Goal: Task Accomplishment & Management: Manage account settings

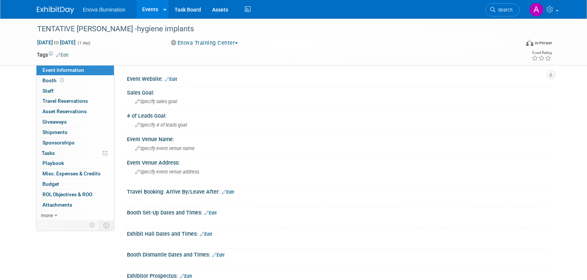
click at [50, 10] on img at bounding box center [55, 9] width 37 height 7
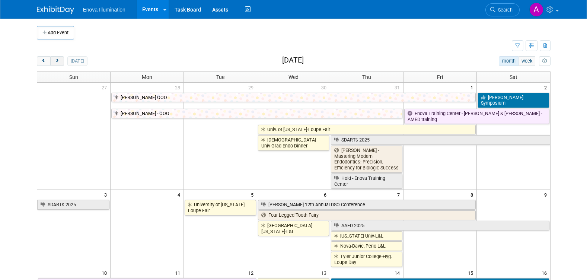
click at [59, 64] on button "next" at bounding box center [57, 61] width 14 height 10
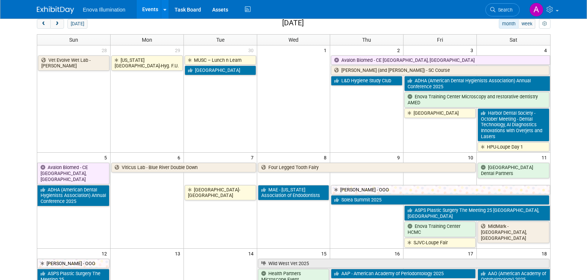
scroll to position [74, 0]
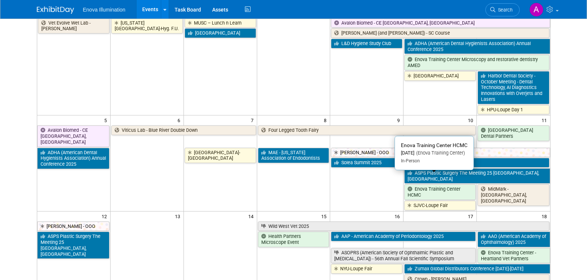
click at [456, 184] on link "Enova Training Center HCMC" at bounding box center [439, 191] width 71 height 15
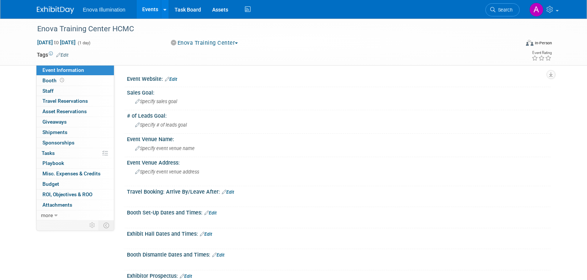
click at [61, 6] on link at bounding box center [60, 6] width 46 height 6
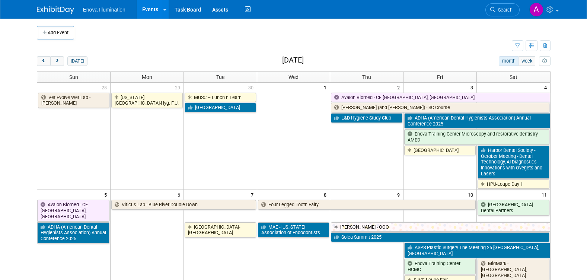
scroll to position [37, 0]
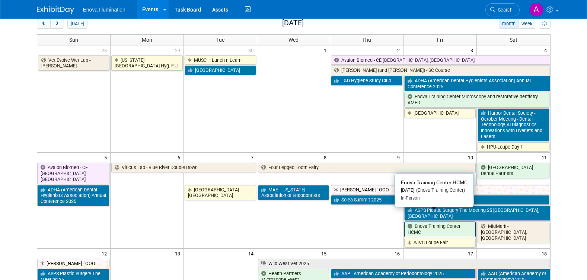
click at [444, 222] on link "Enova Training Center HCMC" at bounding box center [439, 229] width 71 height 15
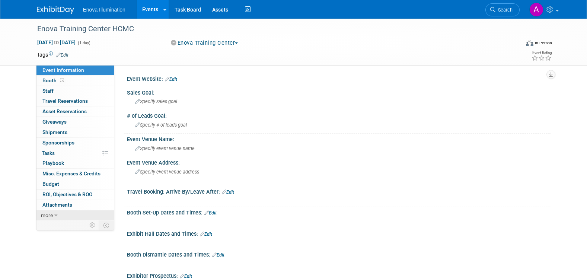
click at [58, 214] on link "more" at bounding box center [74, 215] width 77 height 10
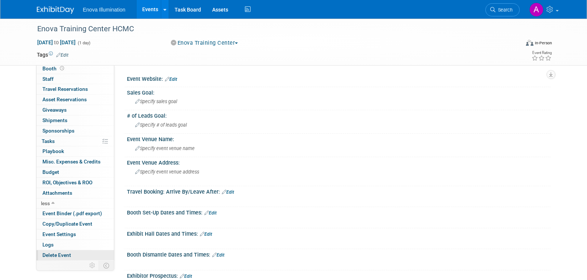
click at [63, 255] on span "Delete Event" at bounding box center [56, 255] width 29 height 6
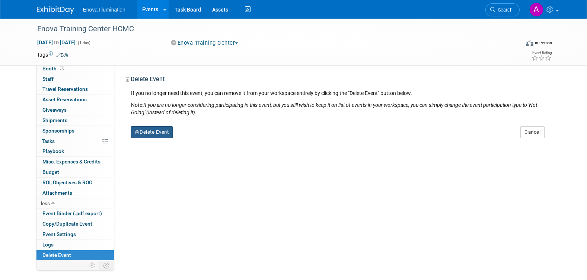
click at [149, 128] on button "Delete Event" at bounding box center [152, 132] width 42 height 12
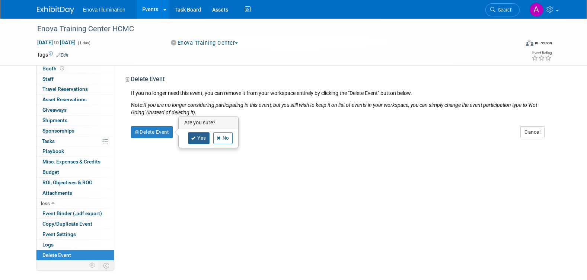
click at [198, 139] on link "Yes" at bounding box center [199, 138] width 22 height 12
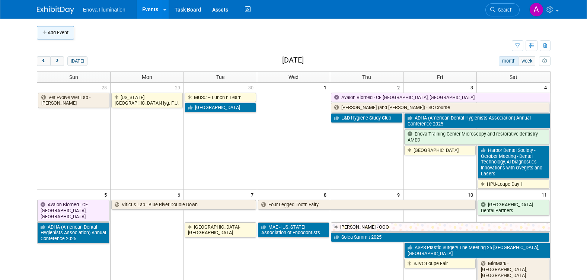
click at [56, 33] on button "Add Event" at bounding box center [55, 32] width 37 height 13
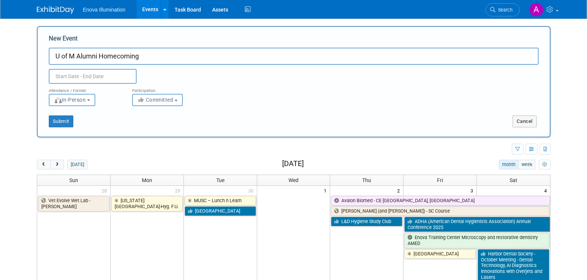
type input "U of M Alumni Homecoming"
click at [95, 73] on input "text" at bounding box center [93, 76] width 88 height 15
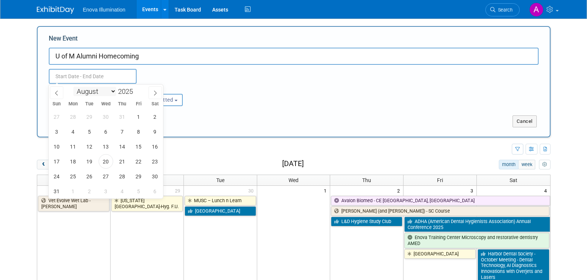
click at [111, 90] on select "January February March April May June July August September October November De…" at bounding box center [94, 91] width 43 height 9
select select "9"
click at [73, 87] on select "January February March April May June July August September October November De…" at bounding box center [94, 91] width 43 height 9
click at [139, 130] on span "10" at bounding box center [138, 131] width 15 height 15
type input "Oct 10, 2025 to Oct 10, 2025"
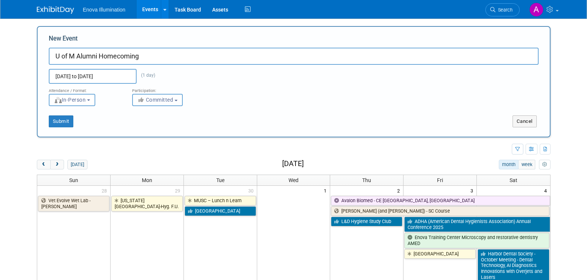
click at [162, 99] on span "Committed" at bounding box center [155, 100] width 36 height 6
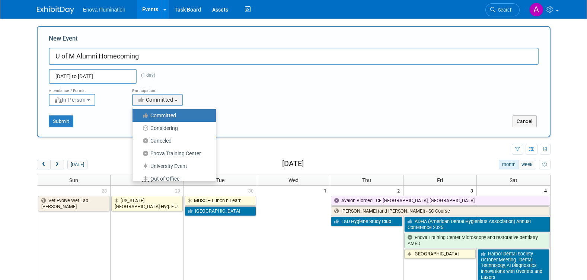
click at [168, 117] on label "Committed" at bounding box center [172, 116] width 72 height 10
click at [139, 117] on input "Committed" at bounding box center [136, 115] width 5 height 5
click at [59, 124] on button "Submit" at bounding box center [61, 121] width 25 height 12
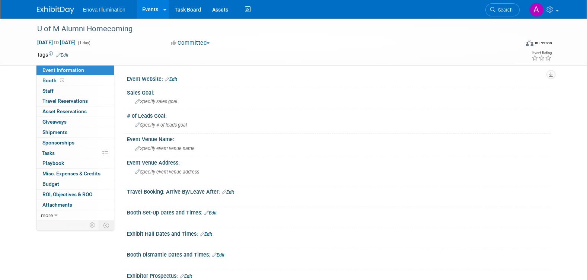
click at [177, 78] on link "Edit" at bounding box center [171, 79] width 12 height 5
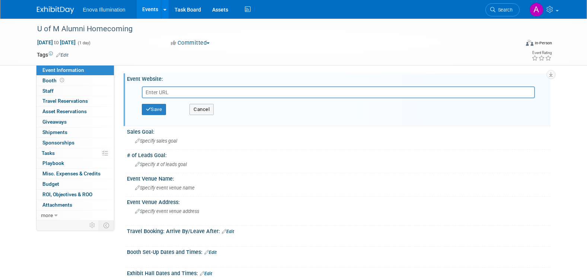
click at [174, 89] on input "text" at bounding box center [338, 92] width 393 height 12
type input "https://dentistry.umn.edu/alumni-donors/alumni-weekend"
click at [157, 106] on button "Save" at bounding box center [154, 109] width 25 height 11
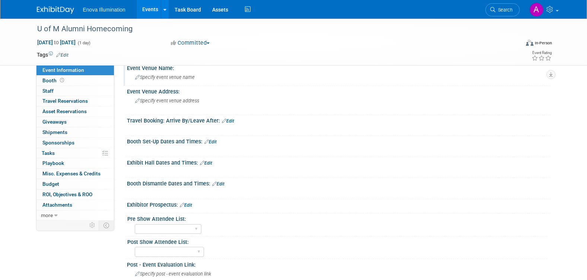
scroll to position [186, 0]
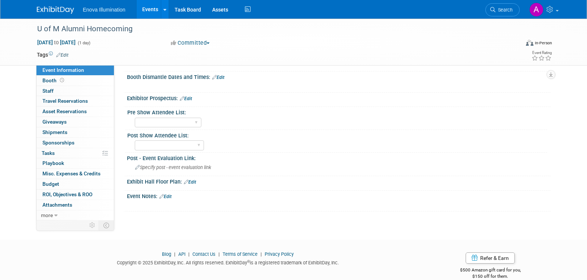
click at [168, 197] on link "Edit" at bounding box center [165, 196] width 12 height 5
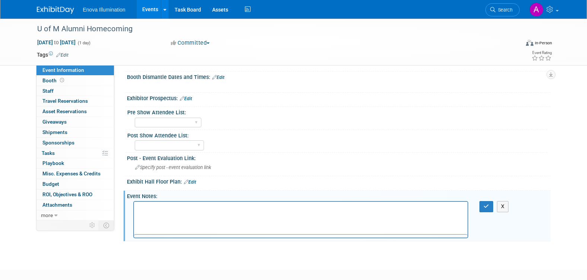
scroll to position [0, 0]
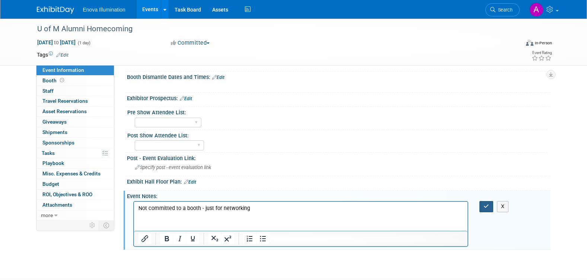
click at [484, 204] on icon "button" at bounding box center [487, 206] width 6 height 5
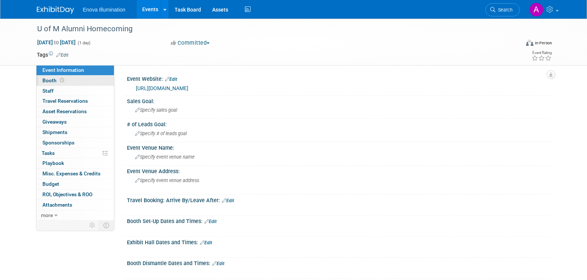
drag, startPoint x: 86, startPoint y: 80, endPoint x: 90, endPoint y: 80, distance: 4.1
click at [87, 80] on link "Booth" at bounding box center [74, 81] width 77 height 10
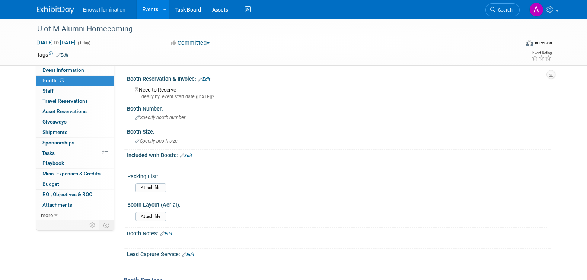
click at [209, 79] on link "Edit" at bounding box center [204, 79] width 12 height 5
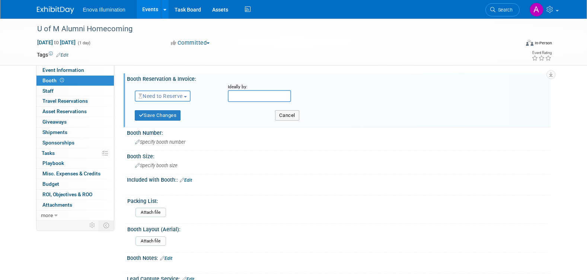
click at [176, 96] on span "Need to Reserve" at bounding box center [161, 96] width 44 height 6
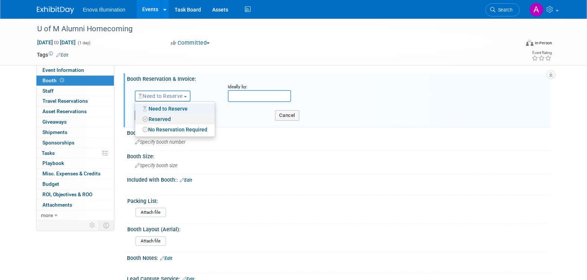
click at [164, 117] on link "Reserved" at bounding box center [175, 119] width 80 height 10
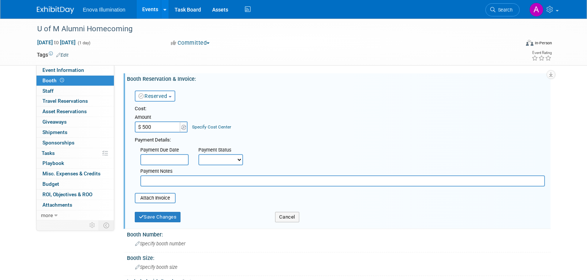
type input "$ 500.00"
click at [169, 97] on button "Reserved" at bounding box center [155, 95] width 41 height 11
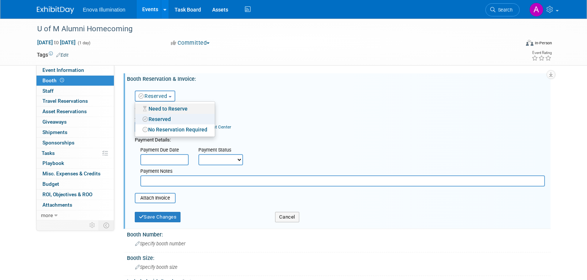
click at [172, 108] on link "Need to Reserve" at bounding box center [175, 109] width 80 height 10
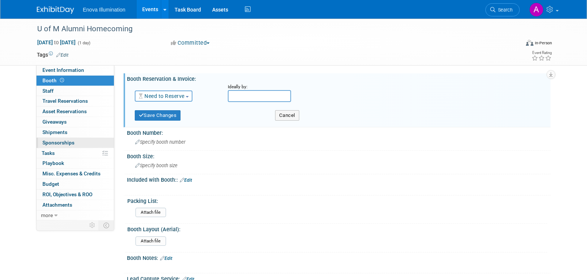
click at [69, 143] on span "Sponsorships 0" at bounding box center [58, 143] width 32 height 6
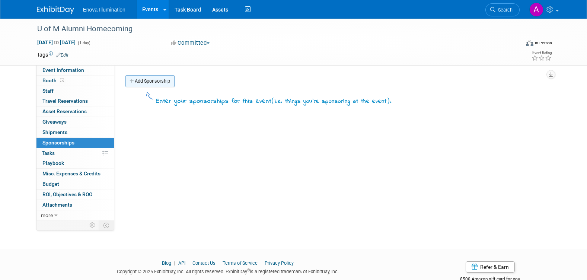
click at [165, 83] on link "Add Sponsorship" at bounding box center [149, 81] width 49 height 12
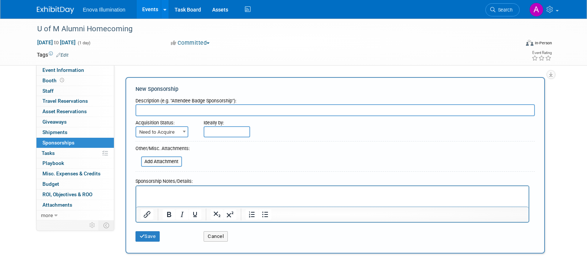
click at [163, 111] on input "text" at bounding box center [336, 110] width 400 height 12
type input "Bronze Sponsorhsip"
click at [172, 129] on span "Need to Acquire" at bounding box center [161, 132] width 51 height 10
select select "2"
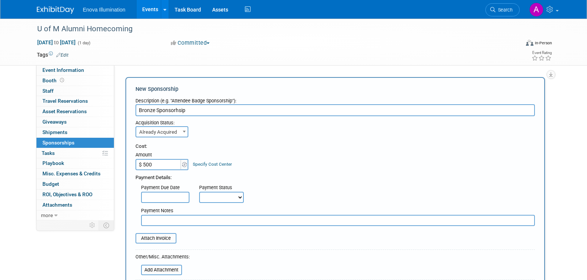
type input "$ 500.00"
click at [280, 133] on div "Acquisition Status: Need to Acquire Already Acquired Already Acquired Ideally b…" at bounding box center [335, 126] width 411 height 21
click at [175, 198] on input "text" at bounding box center [165, 197] width 48 height 11
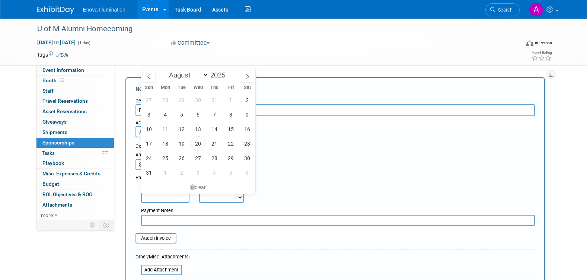
click at [176, 198] on input "text" at bounding box center [165, 197] width 48 height 11
click at [279, 189] on div "Payment Due Date Payment Status Not Paid Yet Partially Paid Paid in Full Next P…" at bounding box center [335, 192] width 411 height 22
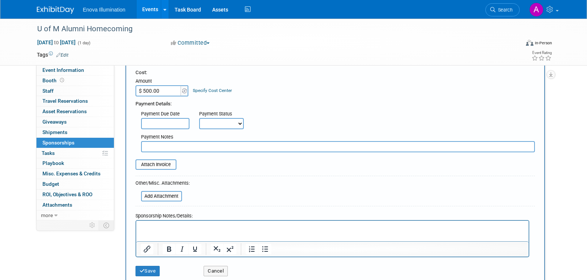
scroll to position [74, 0]
click at [220, 123] on select "Not Paid Yet Partially Paid Paid in Full" at bounding box center [221, 122] width 45 height 11
select select "1"
click at [199, 117] on select "Not Paid Yet Partially Paid Paid in Full" at bounding box center [221, 122] width 45 height 11
click at [157, 166] on input "file" at bounding box center [131, 163] width 89 height 9
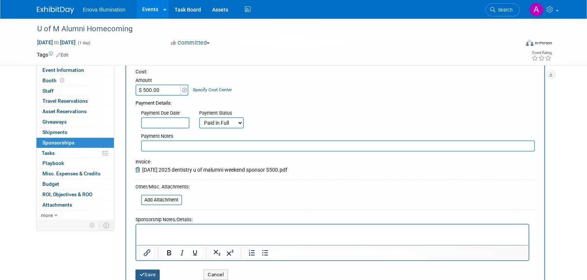
click at [147, 273] on button "Save" at bounding box center [148, 275] width 25 height 10
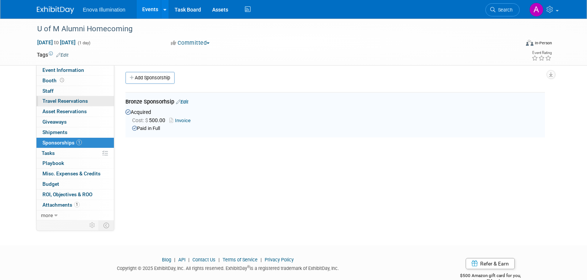
scroll to position [0, 0]
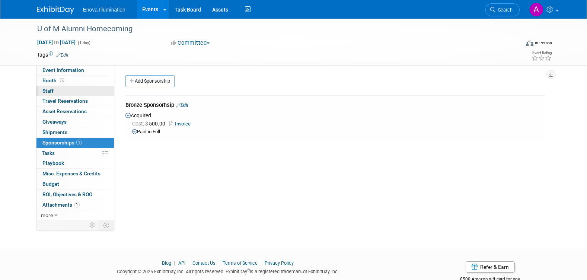
click at [62, 90] on link "0 Staff 0" at bounding box center [74, 91] width 77 height 10
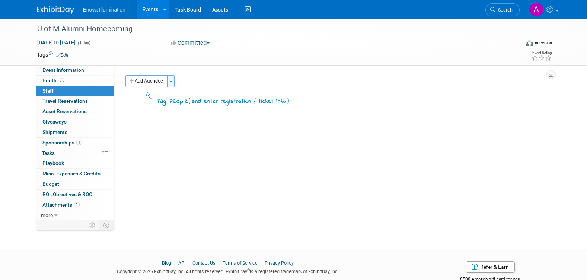
click at [172, 82] on span "button" at bounding box center [170, 81] width 3 height 1
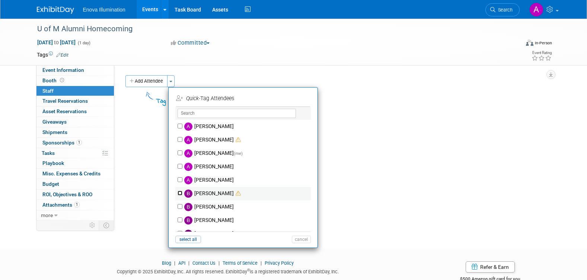
click at [179, 192] on input "Bailey Green" at bounding box center [180, 193] width 5 height 5
checkbox input "true"
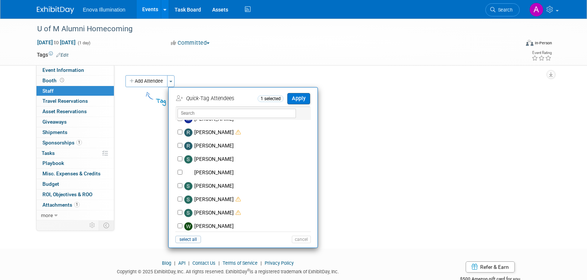
scroll to position [372, 0]
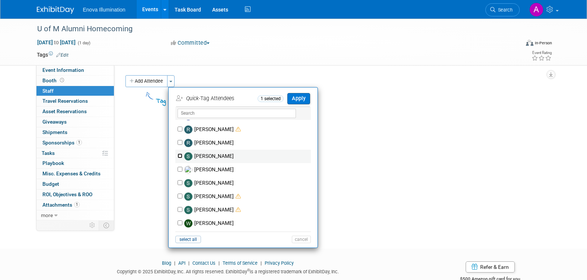
click at [180, 156] on input "Sam Colton" at bounding box center [180, 155] width 5 height 5
checkbox input "true"
click at [299, 100] on button "Apply" at bounding box center [298, 98] width 23 height 11
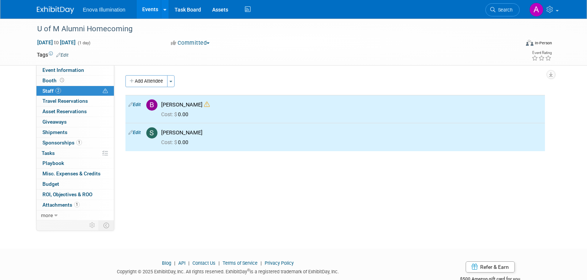
click at [44, 11] on img at bounding box center [55, 9] width 37 height 7
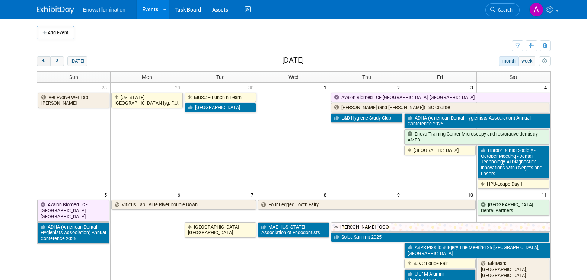
click at [42, 62] on span "prev" at bounding box center [44, 61] width 6 height 5
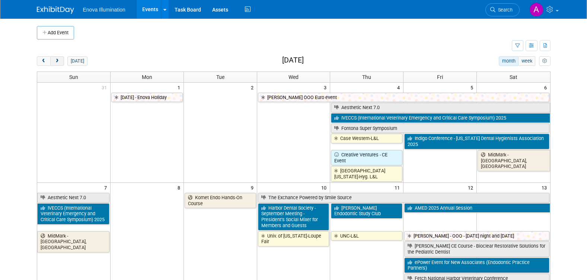
click at [60, 62] on span "next" at bounding box center [57, 61] width 6 height 5
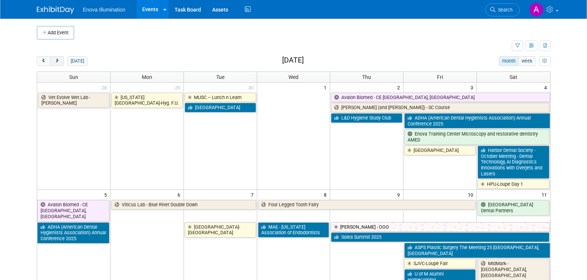
click at [60, 62] on span "next" at bounding box center [57, 61] width 6 height 5
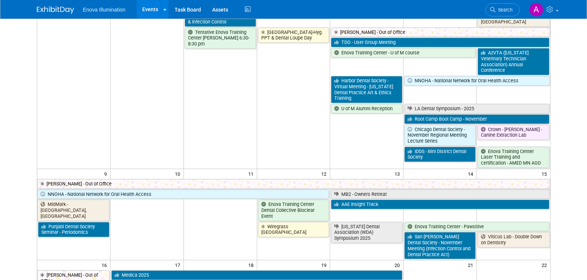
scroll to position [112, 0]
